Goal: Information Seeking & Learning: Learn about a topic

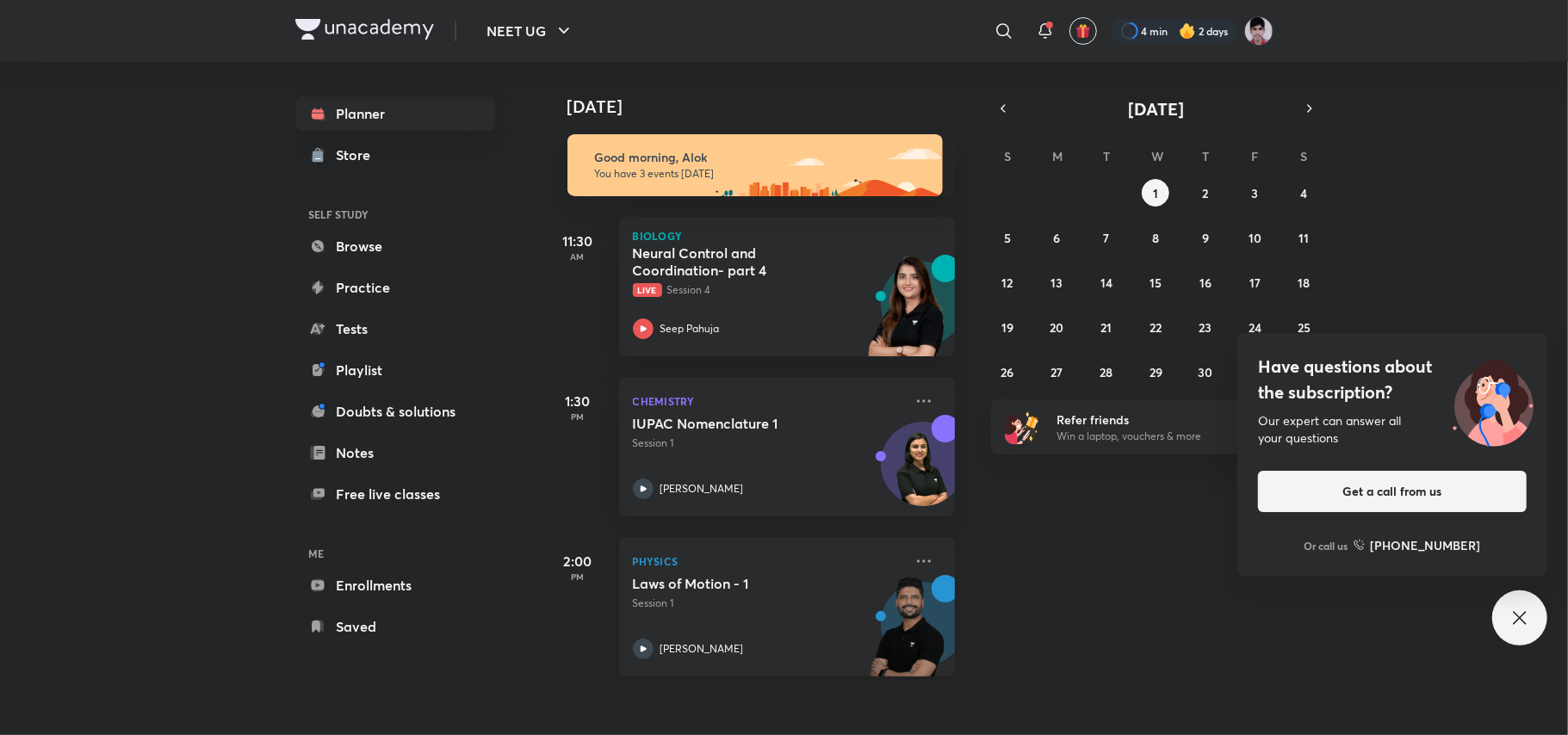
click at [762, 589] on h5 "Laws of Motion - 1" at bounding box center [740, 583] width 215 height 17
